Goal: Task Accomplishment & Management: Use online tool/utility

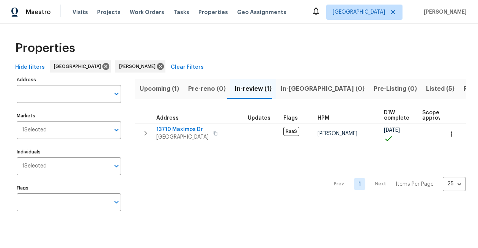
click at [426, 91] on span "Listed (5)" at bounding box center [440, 88] width 28 height 11
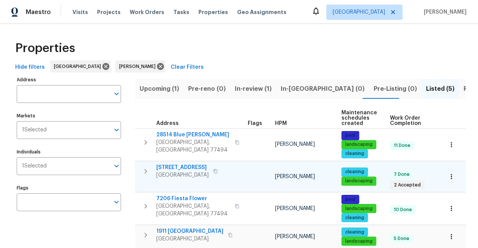
click at [185, 166] on span "3403 Satin Leaf Ln" at bounding box center [182, 168] width 52 height 8
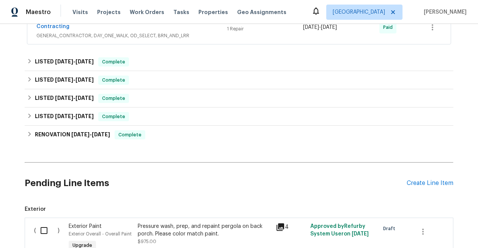
scroll to position [279, 0]
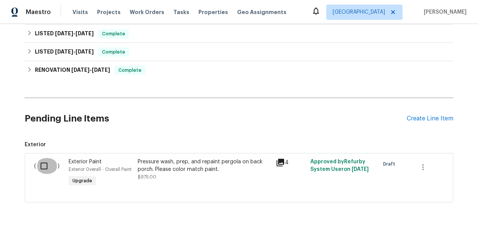
click at [45, 158] on input "checkbox" at bounding box center [47, 166] width 22 height 16
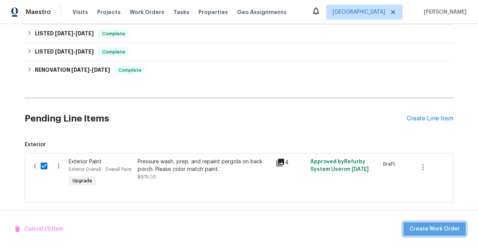
click at [444, 228] on span "Create Work Order" at bounding box center [434, 228] width 50 height 9
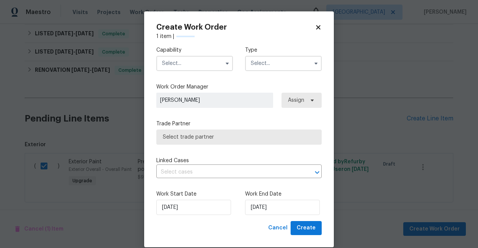
checkbox input "false"
click at [188, 61] on input "text" at bounding box center [194, 63] width 77 height 15
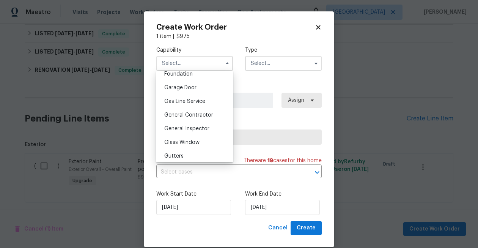
scroll to position [330, 0]
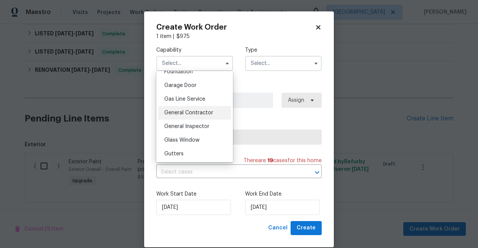
click at [191, 116] on div "General Contractor" at bounding box center [194, 113] width 73 height 14
type input "General Contractor"
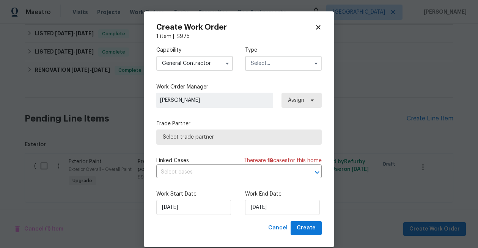
click at [277, 64] on input "text" at bounding box center [283, 63] width 77 height 15
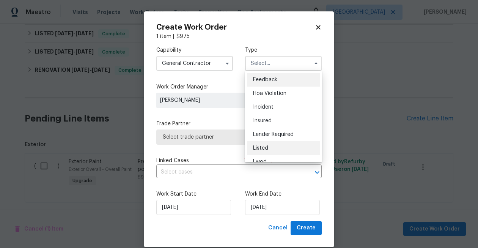
scroll to position [17, 0]
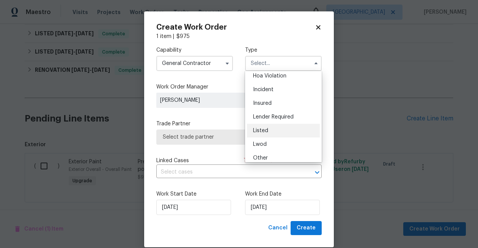
click at [271, 133] on div "Listed" at bounding box center [283, 131] width 73 height 14
type input "Listed"
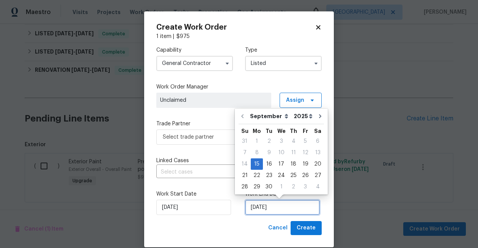
click at [272, 210] on input "[DATE]" at bounding box center [282, 207] width 75 height 15
click at [291, 162] on div "18" at bounding box center [294, 164] width 12 height 11
type input "[DATE]"
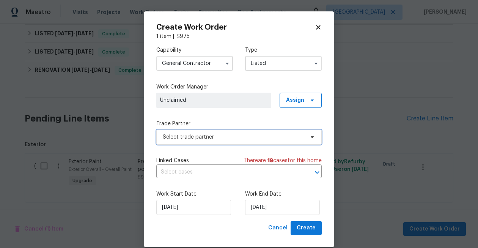
click at [261, 141] on span "Select trade partner" at bounding box center [238, 136] width 165 height 15
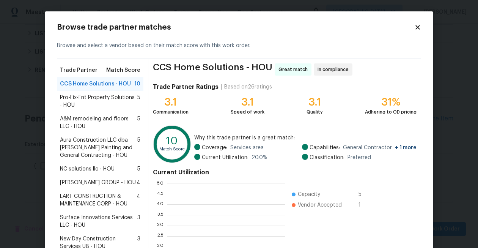
scroll to position [106, 118]
click at [105, 149] on span "Aura Construction LLC dba [PERSON_NAME] Painting and General Contracting - HOU" at bounding box center [98, 147] width 77 height 23
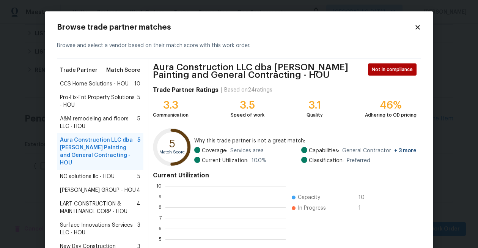
scroll to position [106, 120]
click at [419, 27] on icon at bounding box center [417, 27] width 7 height 7
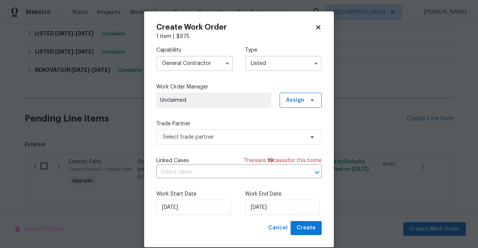
click at [319, 29] on icon at bounding box center [318, 27] width 7 height 7
